Goal: Navigation & Orientation: Go to known website

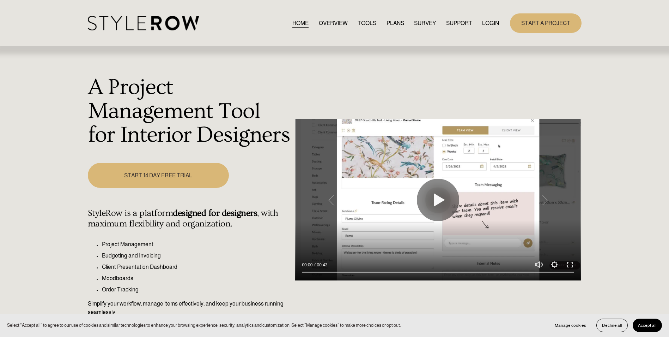
click at [492, 26] on link "LOGIN" at bounding box center [490, 23] width 17 height 10
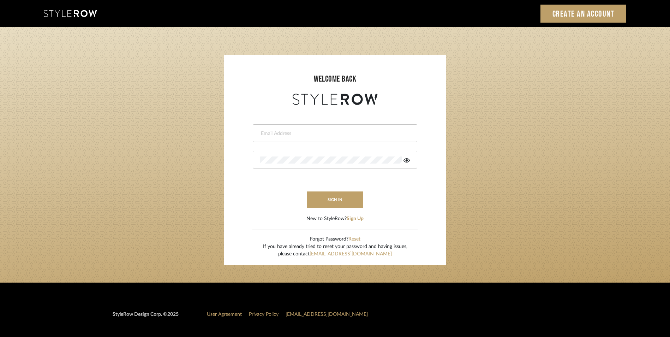
click at [288, 129] on div at bounding box center [335, 133] width 164 height 18
click at [268, 87] on div "welcome back" at bounding box center [335, 84] width 208 height 44
click at [488, 143] on login-page "welcome back This field is required This field is required sign in New to Style…" at bounding box center [335, 154] width 670 height 255
drag, startPoint x: 279, startPoint y: 140, endPoint x: 291, endPoint y: 135, distance: 12.4
click at [280, 139] on div at bounding box center [335, 133] width 164 height 18
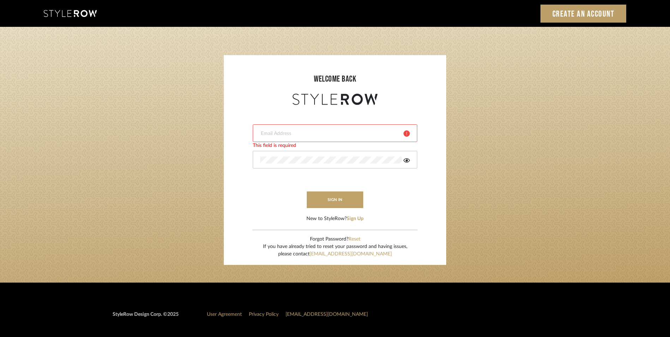
click at [286, 133] on input "email" at bounding box center [329, 133] width 138 height 7
type input "juanp@lucydevelopment.com"
click at [327, 198] on button "sign in" at bounding box center [335, 199] width 56 height 17
